Goal: Information Seeking & Learning: Learn about a topic

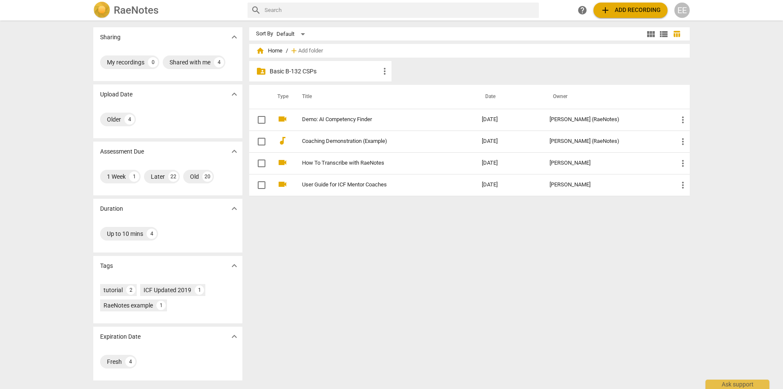
click at [299, 71] on p "Basic B-132 CSPs" at bounding box center [325, 71] width 110 height 9
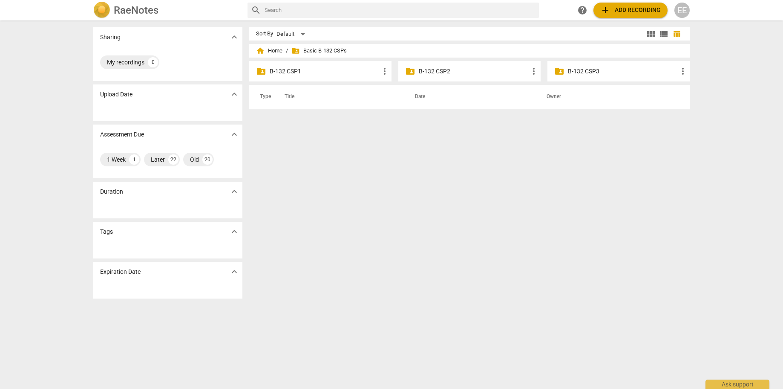
click at [442, 71] on p "B-132 CSP2" at bounding box center [474, 71] width 110 height 9
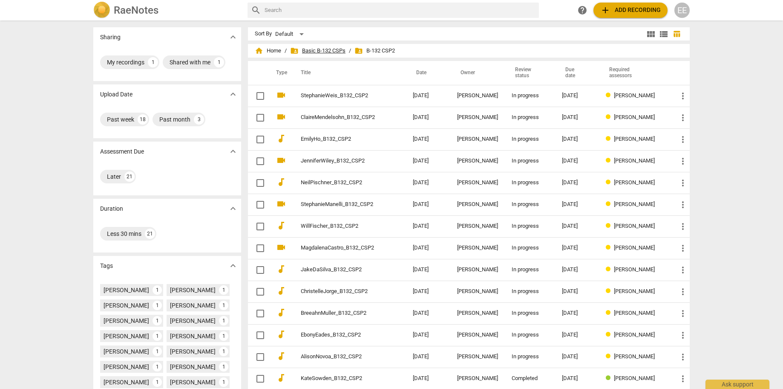
click at [328, 49] on span "folder_shared Basic B-132 CSPs" at bounding box center [317, 50] width 55 height 9
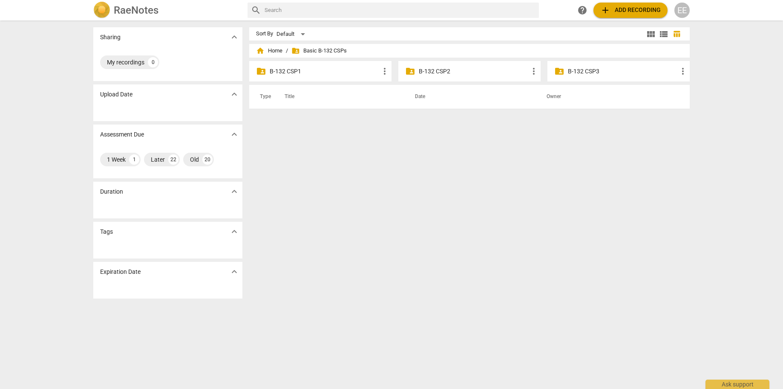
click at [565, 71] on div "folder_shared B-132 CSP3 more_vert" at bounding box center [619, 71] width 142 height 20
click at [558, 72] on span "folder_shared" at bounding box center [560, 71] width 10 height 10
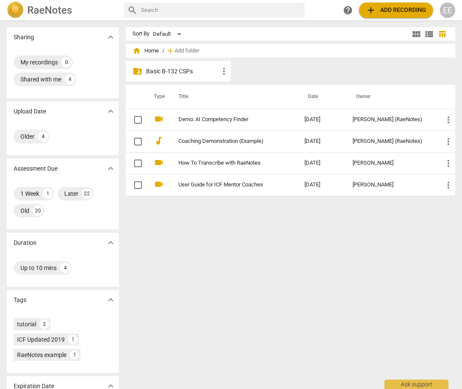
click at [169, 72] on p "Basic B-132 CSPs" at bounding box center [182, 71] width 73 height 9
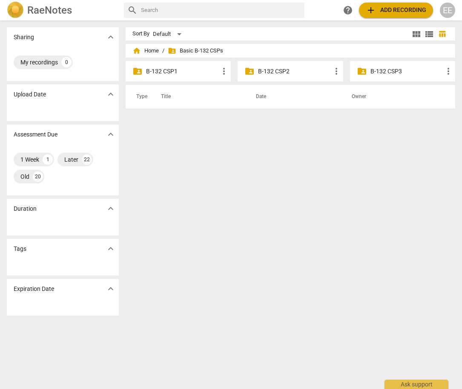
click at [260, 72] on p "B-132 CSP2" at bounding box center [294, 71] width 73 height 9
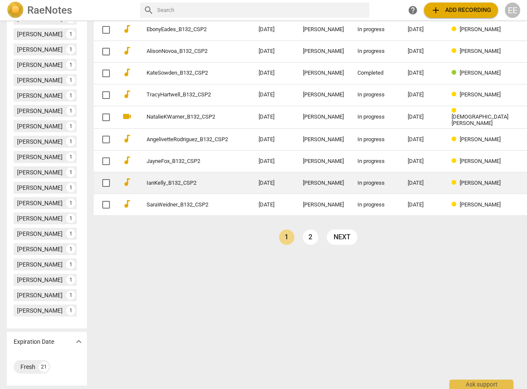
scroll to position [305, 0]
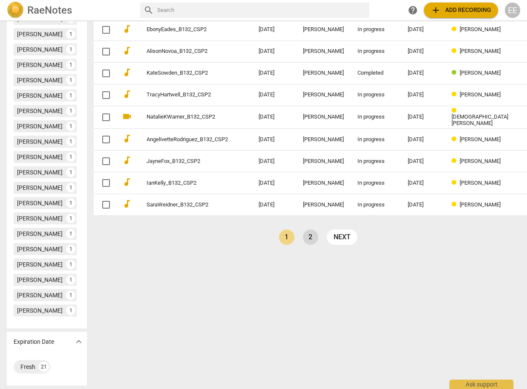
click at [303, 240] on link "2" at bounding box center [310, 236] width 15 height 15
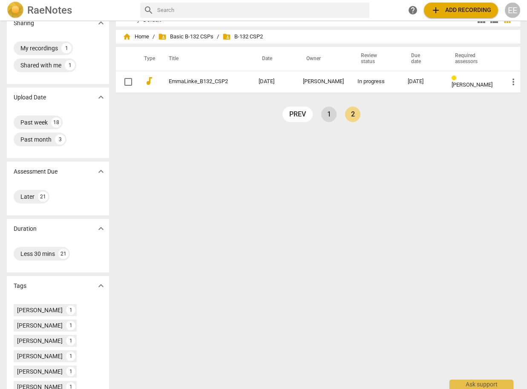
click at [325, 116] on link "1" at bounding box center [328, 114] width 15 height 15
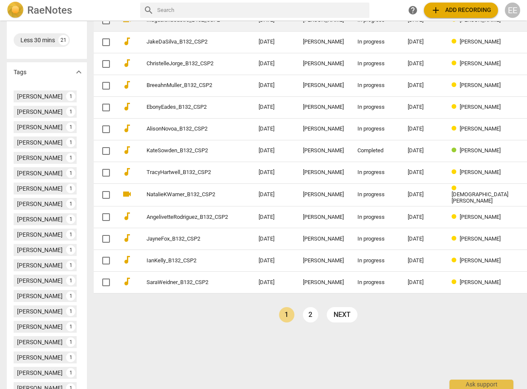
scroll to position [232, 0]
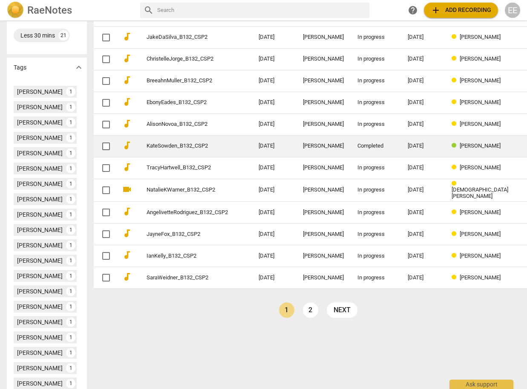
click at [182, 146] on link "KateSowden_B132_CSP2" at bounding box center [187, 146] width 81 height 6
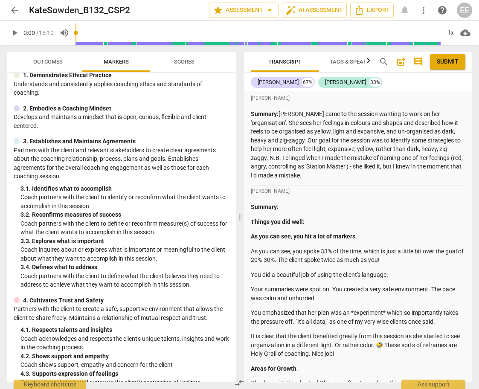
click at [14, 12] on span "arrow_back" at bounding box center [14, 10] width 10 height 10
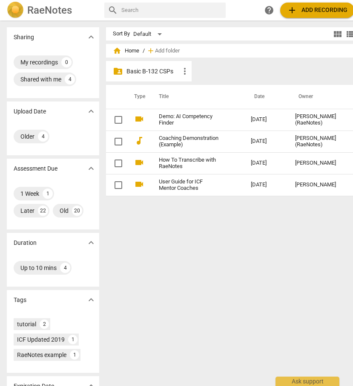
click at [156, 74] on p "Basic B-132 CSPs" at bounding box center [153, 71] width 53 height 9
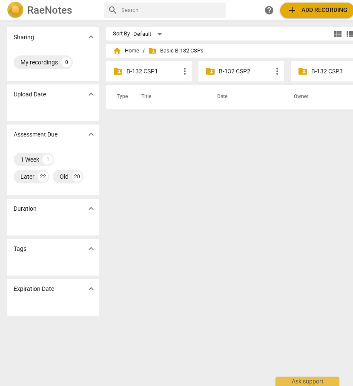
click at [224, 72] on p "B-132 CSP2" at bounding box center [245, 71] width 53 height 9
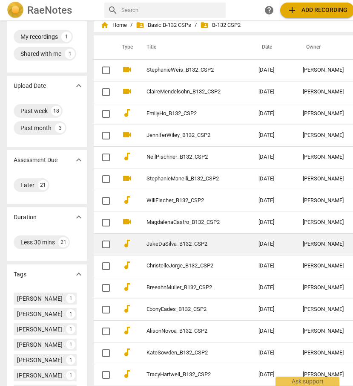
scroll to position [26, 0]
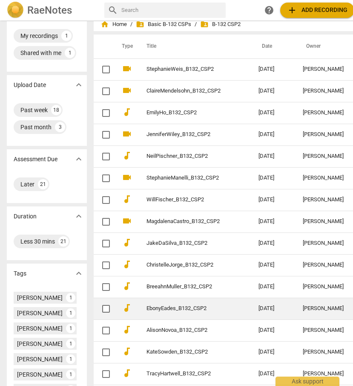
click at [177, 301] on td "EbonyEades_B132_CSP2" at bounding box center [194, 309] width 116 height 22
